Goal: Navigation & Orientation: Find specific page/section

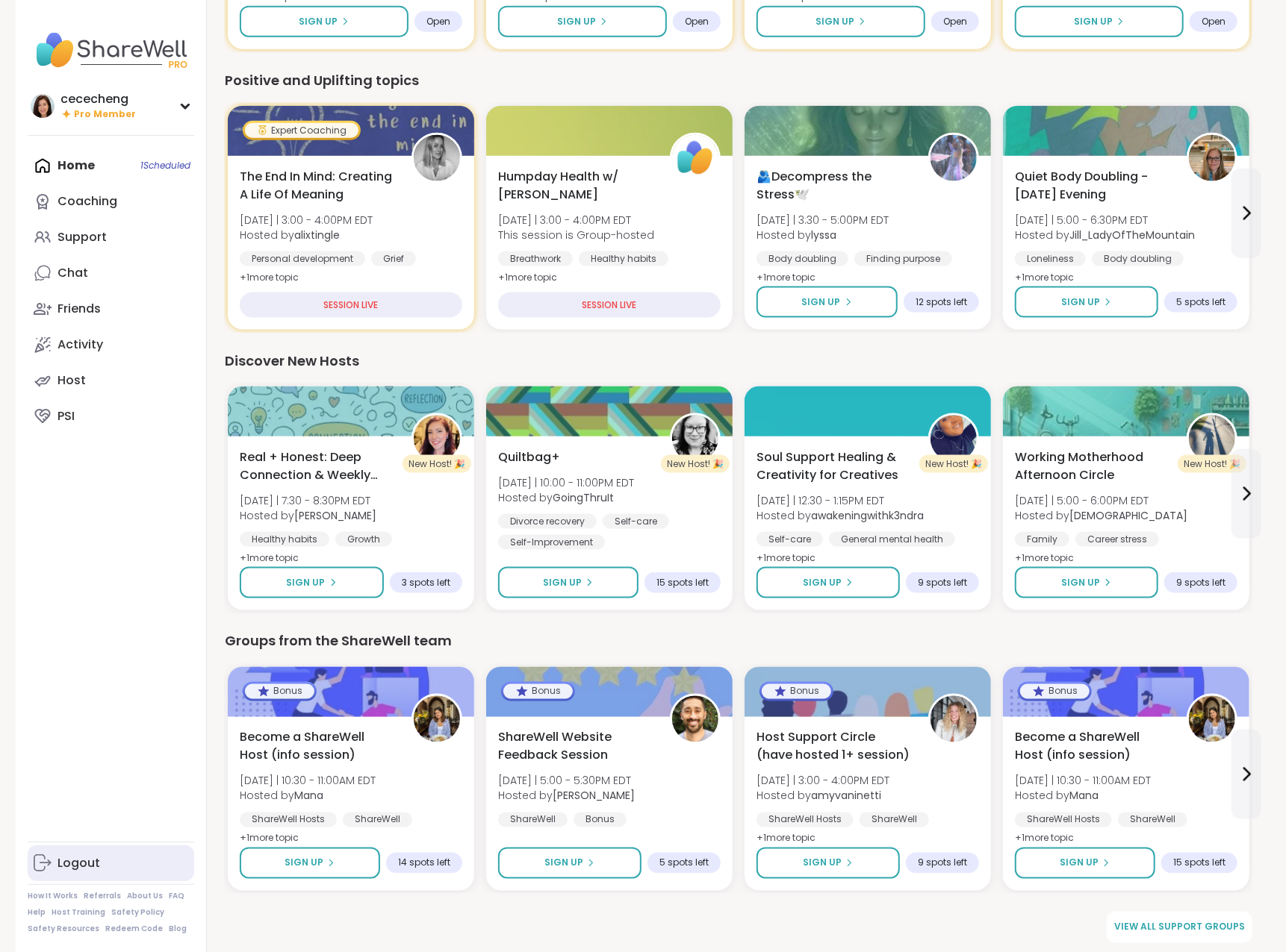
click at [98, 859] on div "Logout" at bounding box center [78, 863] width 42 height 17
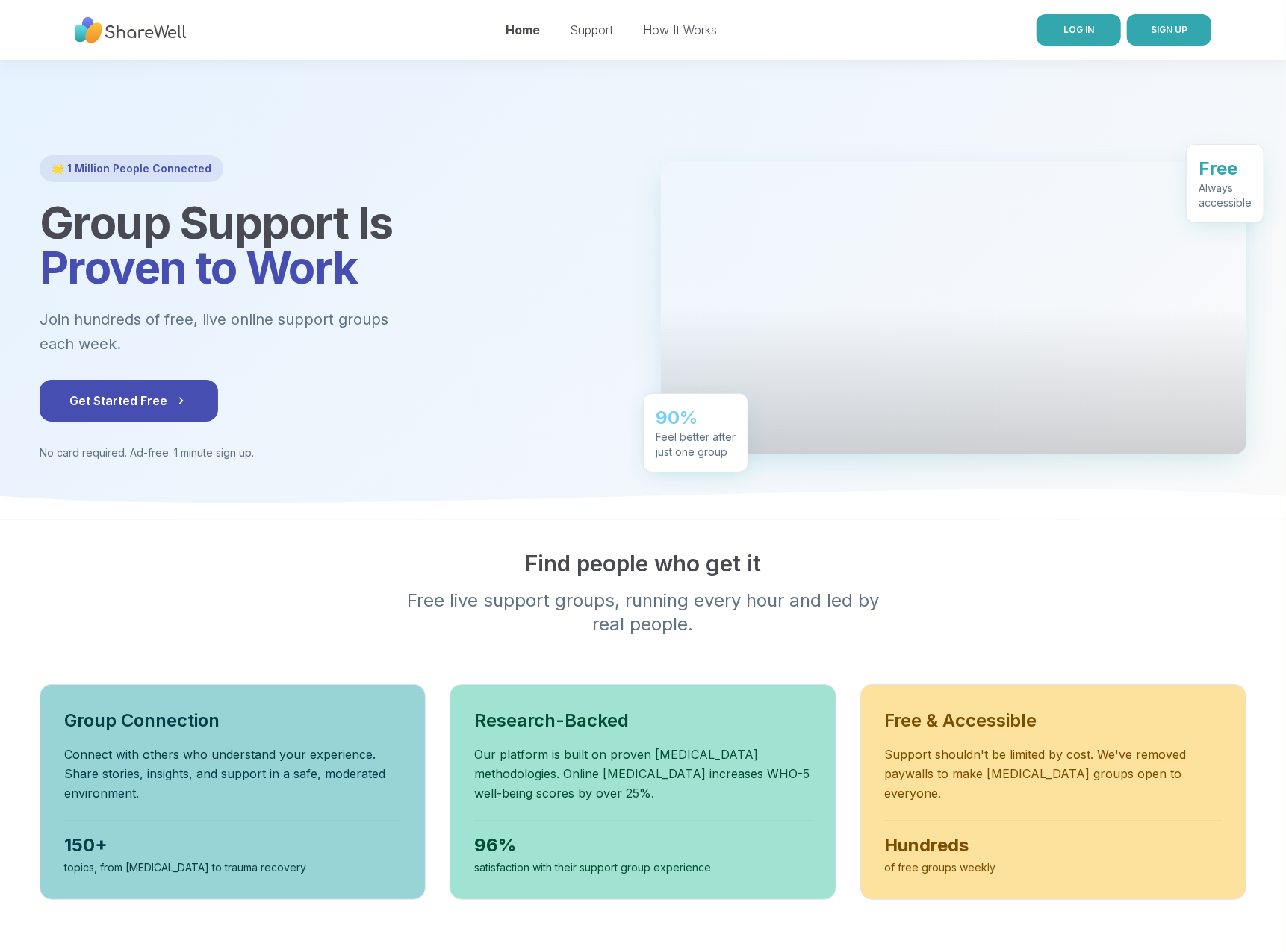
click at [1083, 36] on span "LOG IN" at bounding box center [1078, 30] width 31 height 14
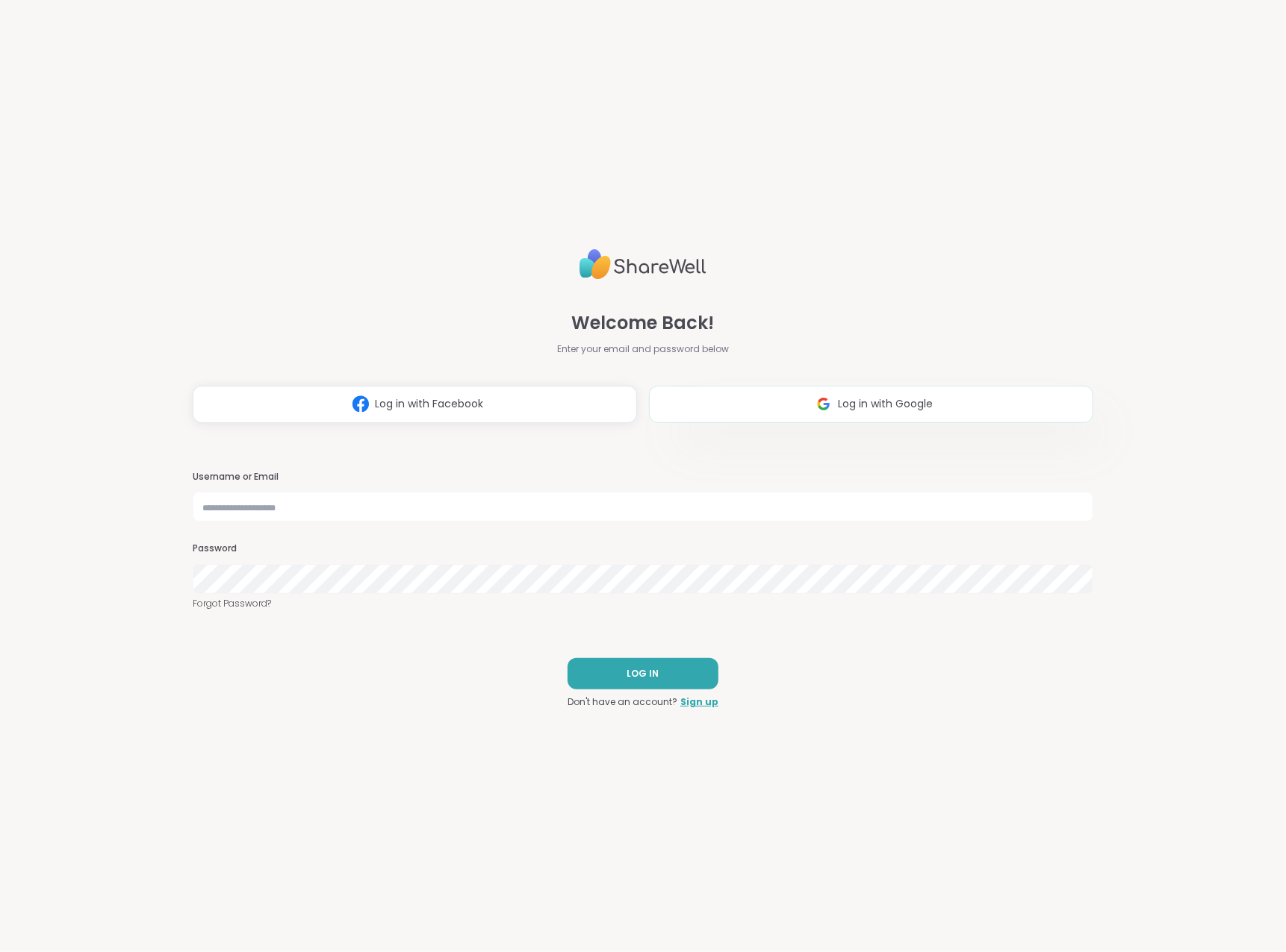
click at [814, 411] on img at bounding box center [823, 404] width 29 height 28
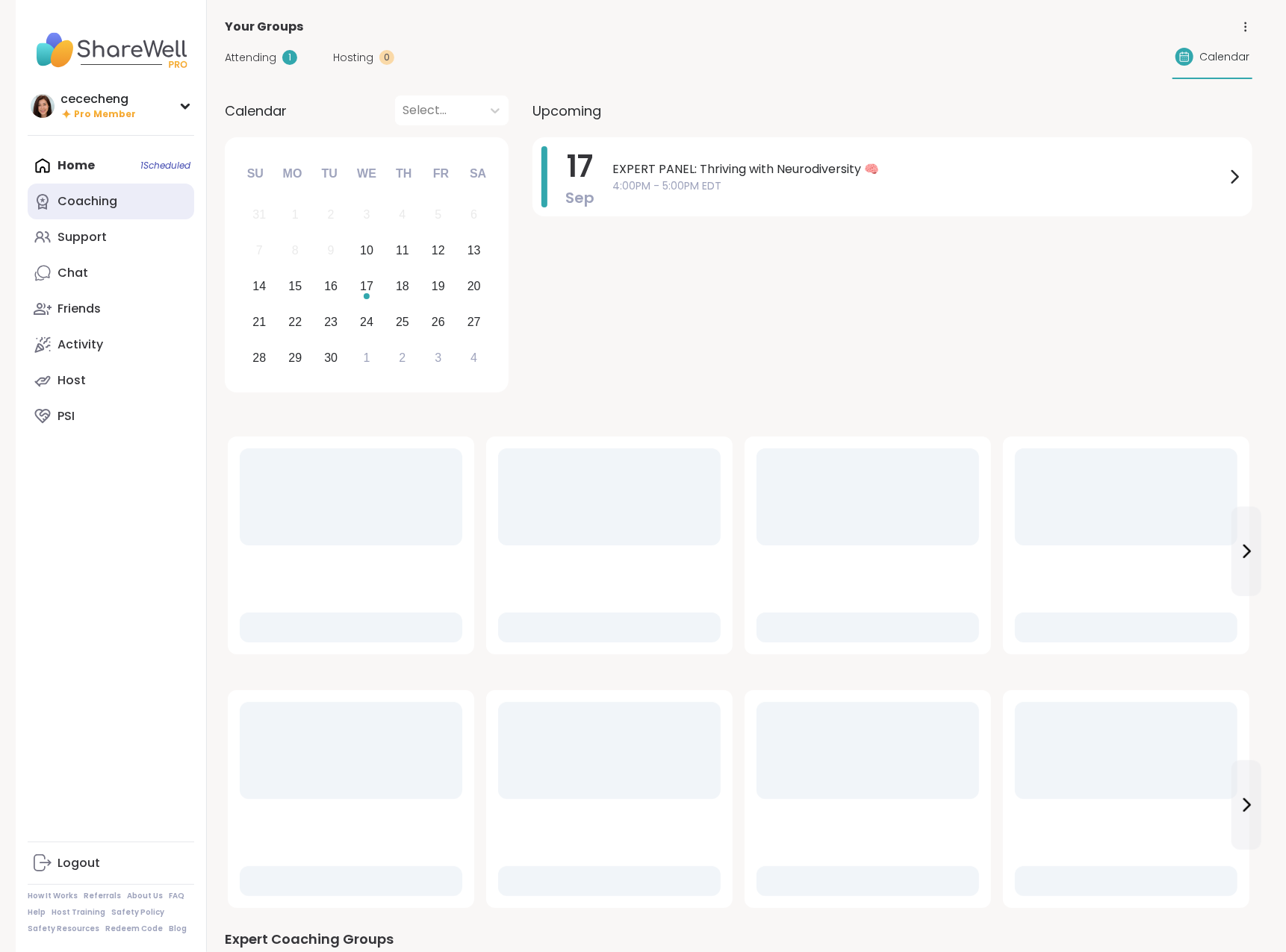
click at [124, 205] on link "Coaching" at bounding box center [111, 201] width 167 height 36
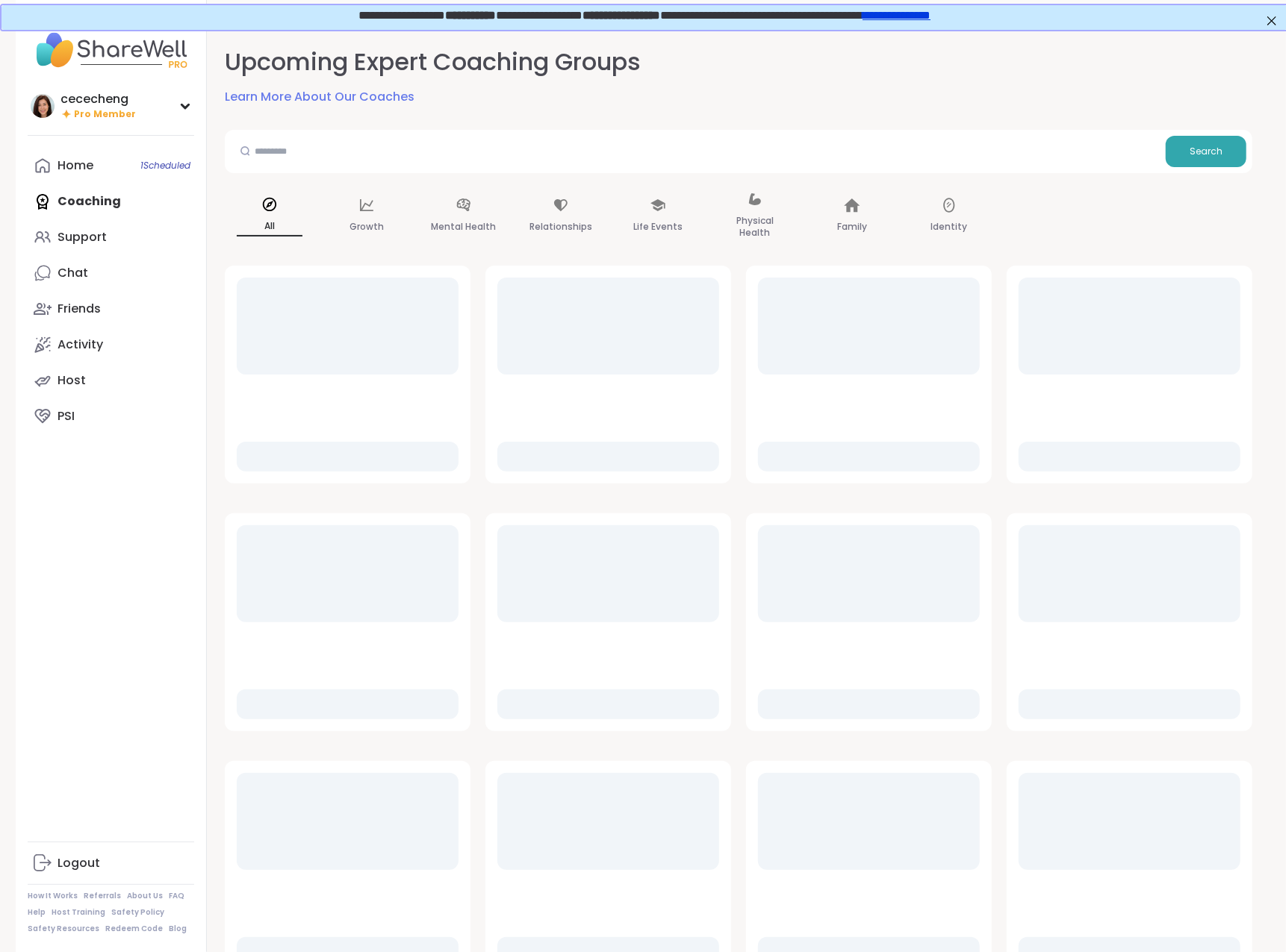
click at [369, 97] on link "Learn More About Our Coaches" at bounding box center [320, 97] width 189 height 18
